Goal: Use online tool/utility: Utilize a website feature to perform a specific function

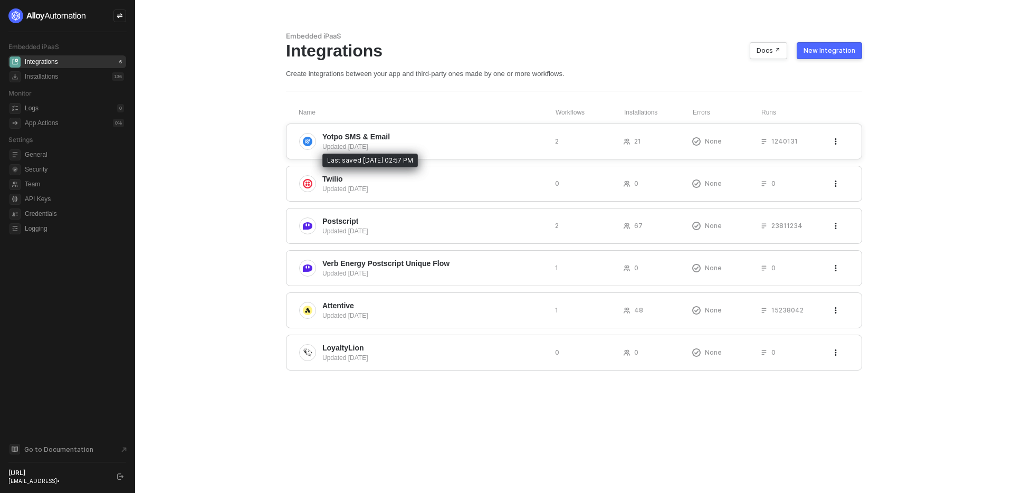
click at [360, 146] on div "Updated 5 months ago" at bounding box center [434, 146] width 224 height 9
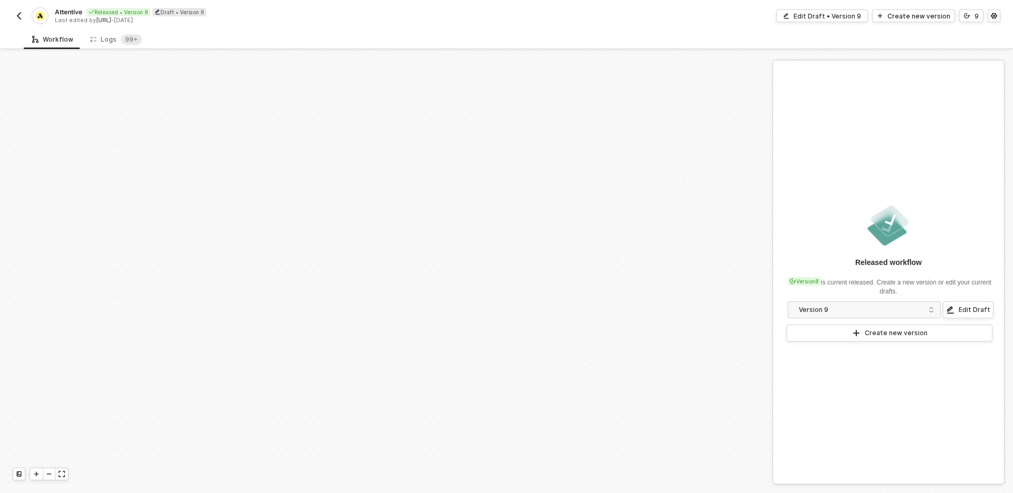
scroll to position [1829, 0]
click at [47, 473] on icon "icon-minus" at bounding box center [49, 474] width 6 height 6
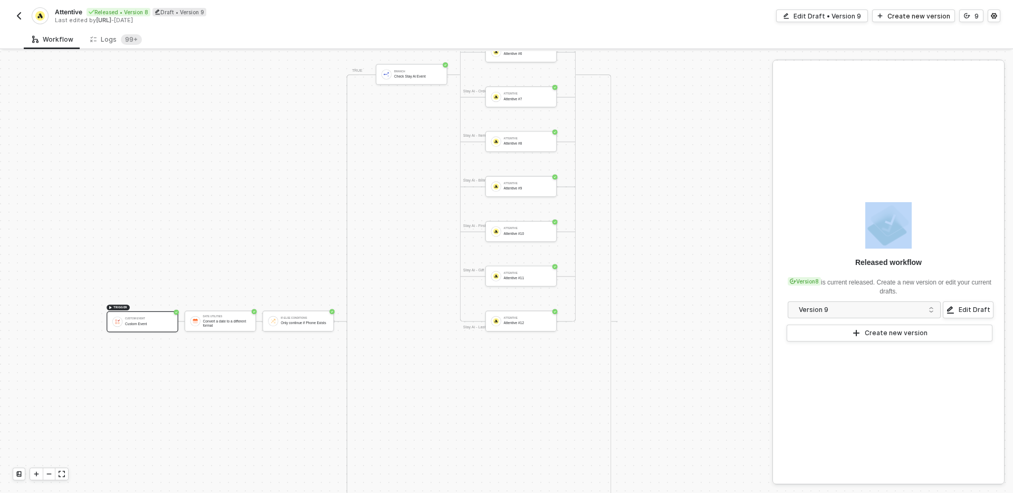
scroll to position [1532, 0]
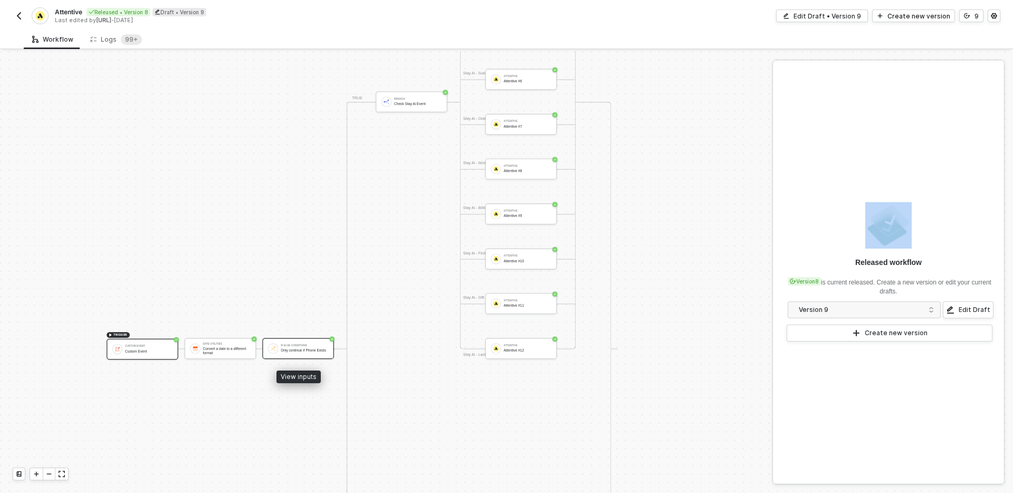
click at [281, 352] on div "Only continue if Phone Exists" at bounding box center [304, 350] width 47 height 4
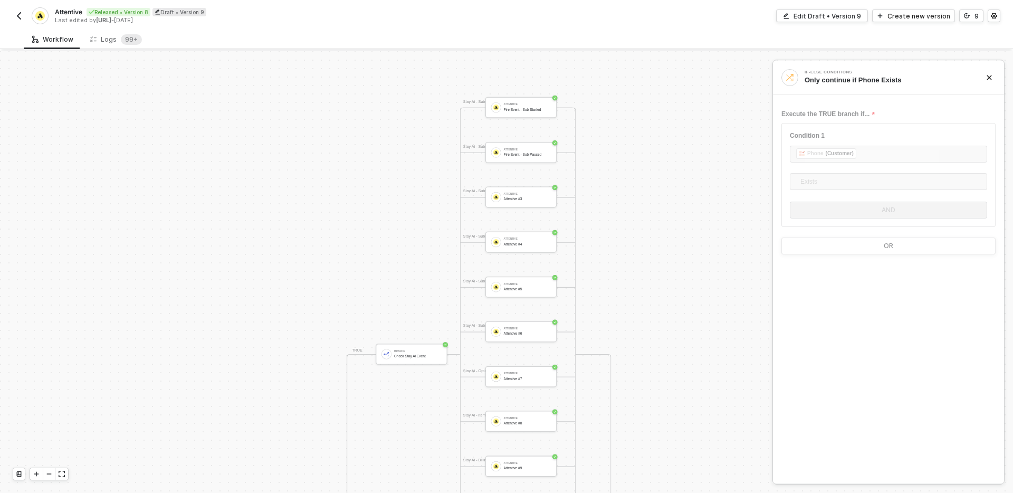
scroll to position [1269, 0]
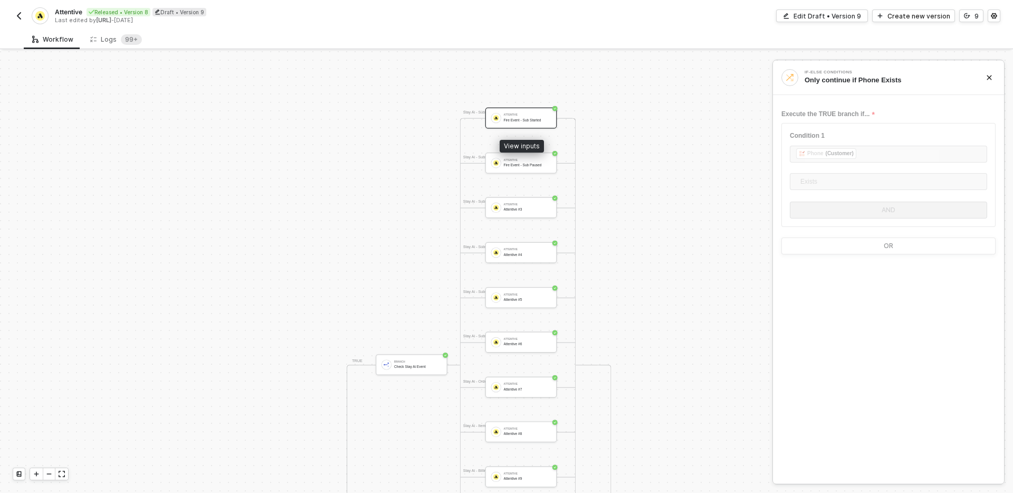
click at [514, 121] on div "Fire Event - Sub Started" at bounding box center [527, 120] width 47 height 4
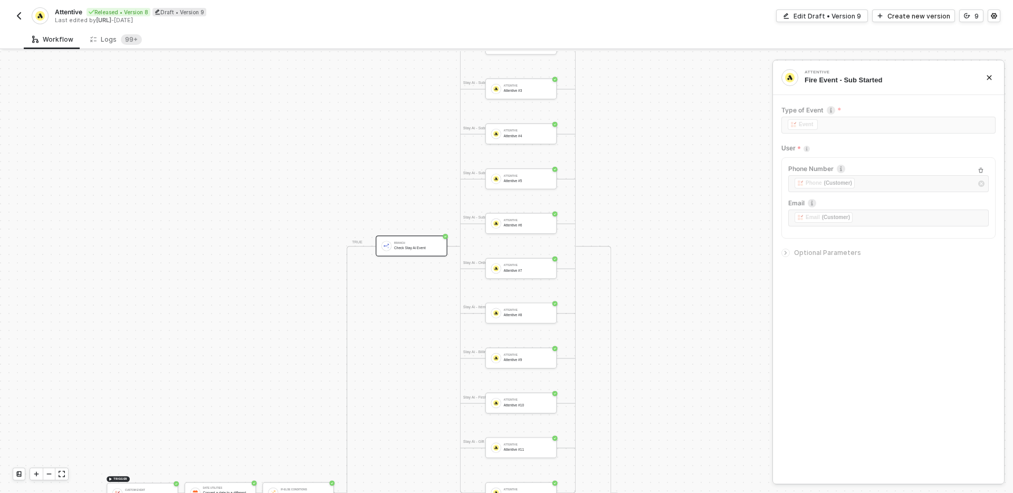
scroll to position [1398, 0]
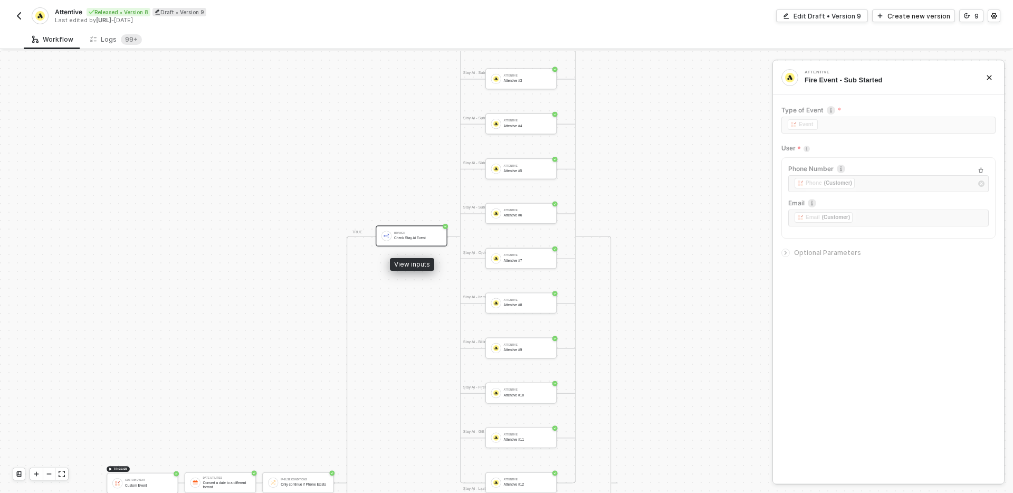
click at [407, 228] on div "Branch Check Stay Ai Event" at bounding box center [412, 235] width 72 height 21
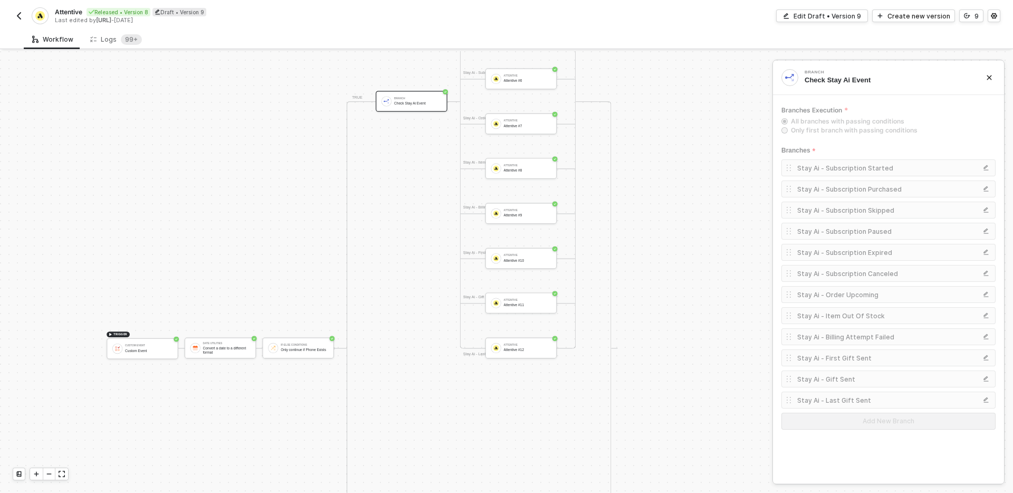
scroll to position [1533, 0]
click at [209, 347] on div "Convert a date to a different format" at bounding box center [226, 349] width 47 height 8
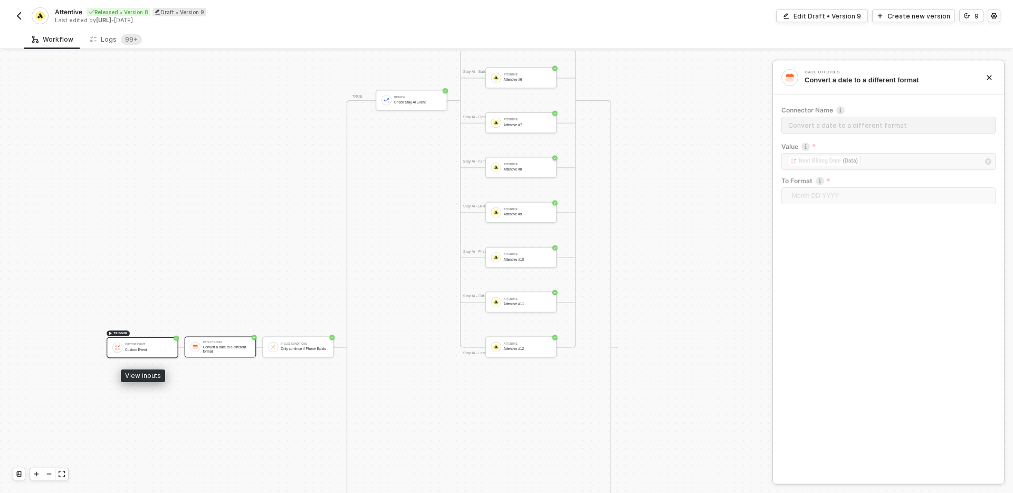
click at [133, 345] on div "Custom Event" at bounding box center [148, 344] width 47 height 3
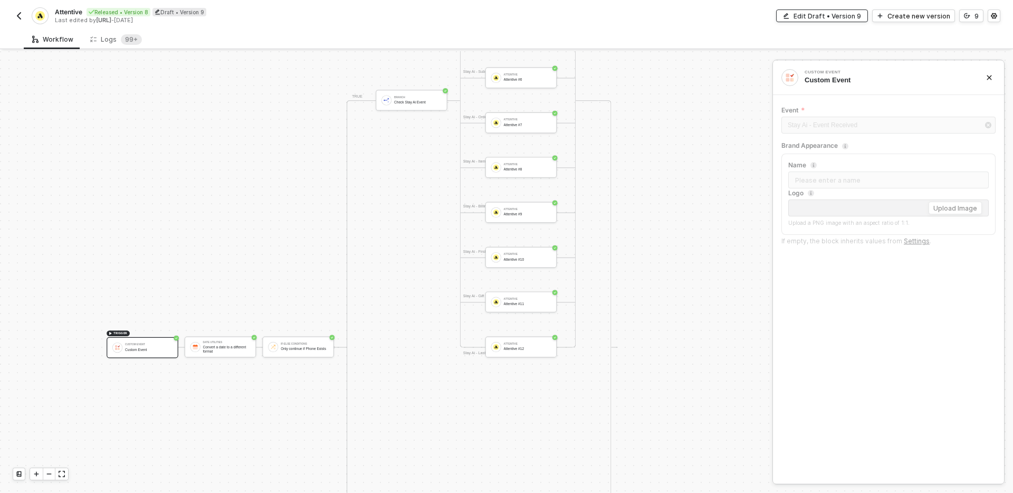
click at [818, 13] on div "Edit Draft • Version 9" at bounding box center [827, 16] width 68 height 9
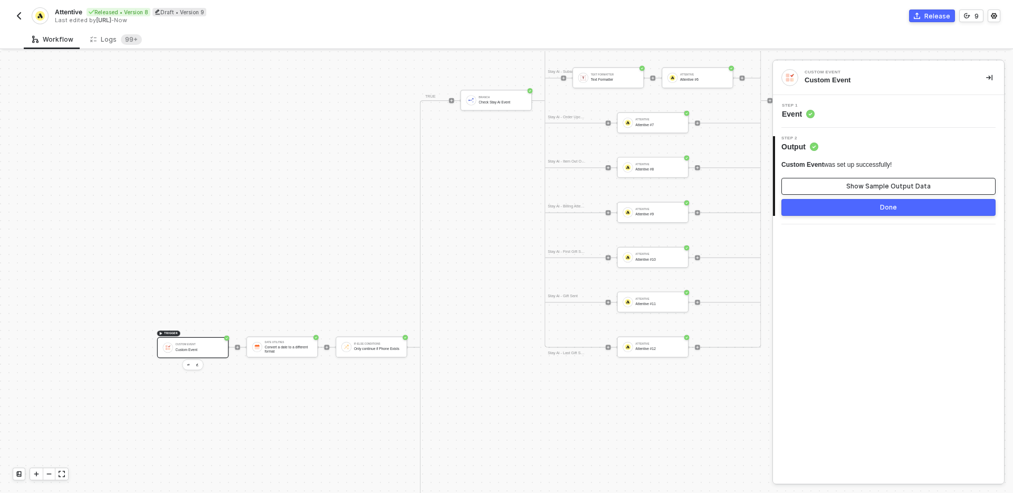
click at [822, 178] on button "Show Sample Output Data" at bounding box center [888, 186] width 214 height 17
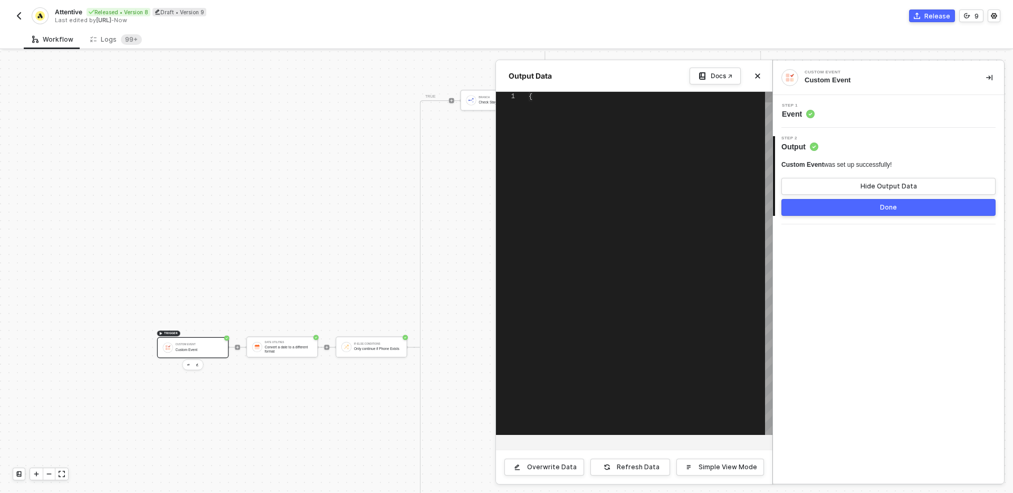
type textarea "{ "stayEventId": "clfjvew2c000536a3d2qewiwq", "event": "Stay Ai - Subscription …"
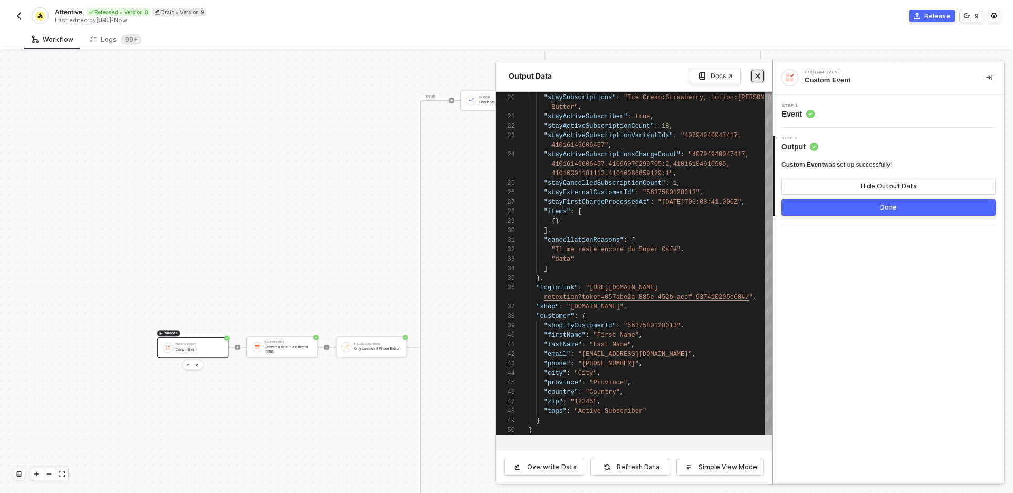
click at [759, 77] on icon "icon-close" at bounding box center [758, 76] width 5 height 5
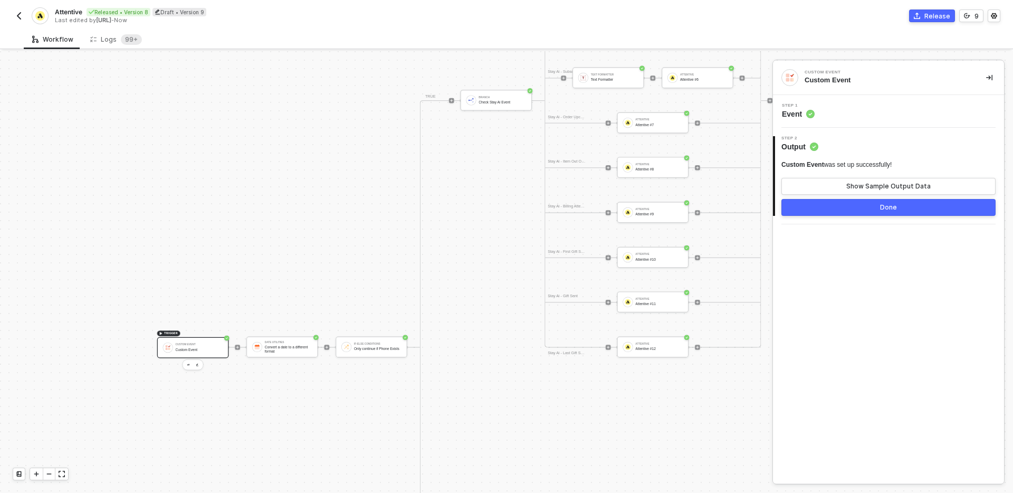
click at [16, 16] on img "button" at bounding box center [19, 16] width 8 height 8
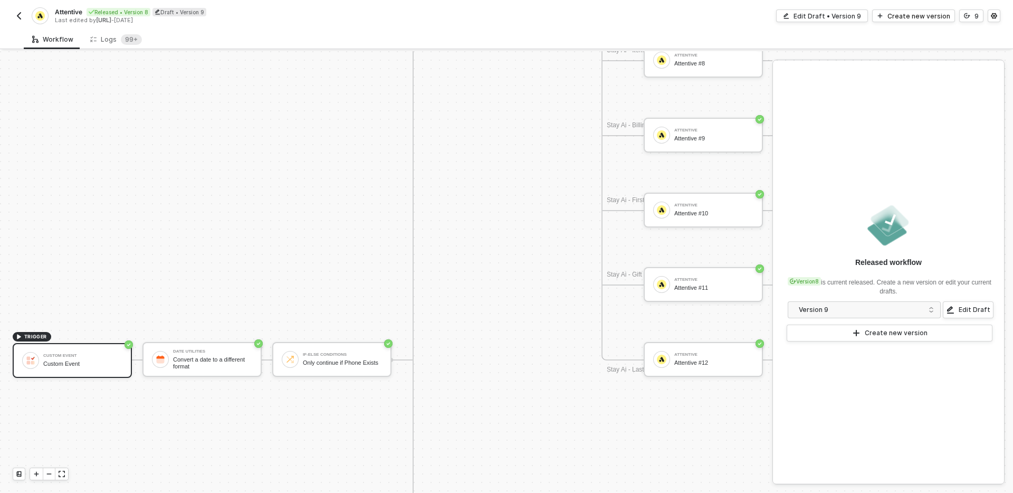
scroll to position [1522, 0]
